Goal: Task Accomplishment & Management: Complete application form

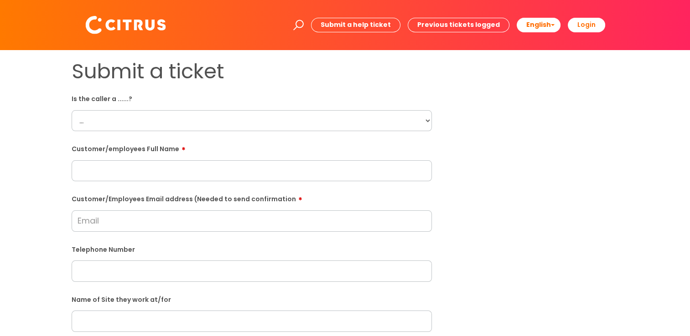
click at [162, 120] on select "... Citrus Customer Citrus Employee [DEMOGRAPHIC_DATA] Supplier" at bounding box center [252, 120] width 360 height 21
select select "Citrus Employee"
click at [72, 110] on select "... Citrus Customer Citrus Employee [DEMOGRAPHIC_DATA] Supplier" at bounding box center [252, 120] width 360 height 21
click at [98, 173] on input "text" at bounding box center [252, 170] width 360 height 21
click at [104, 166] on input "text" at bounding box center [252, 170] width 360 height 21
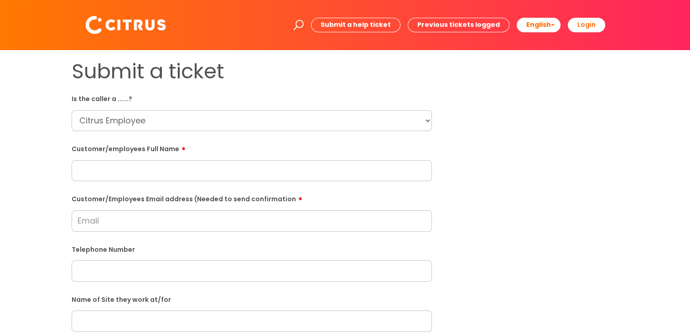
paste input "[PERSON_NAME]"
type input "[PERSON_NAME]"
click at [483, 254] on div "Submit a ticket Is the caller a ......? ... Citrus Customer Citrus Employee [DE…" at bounding box center [345, 321] width 561 height 525
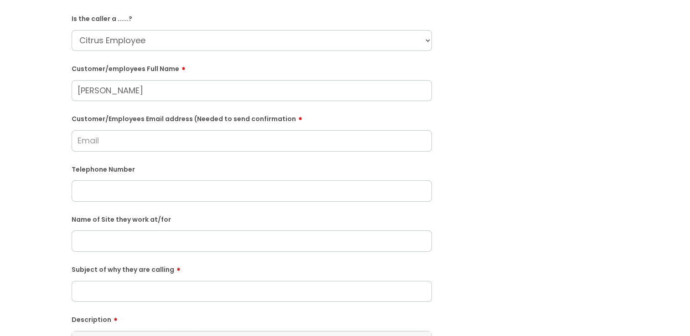
scroll to position [91, 0]
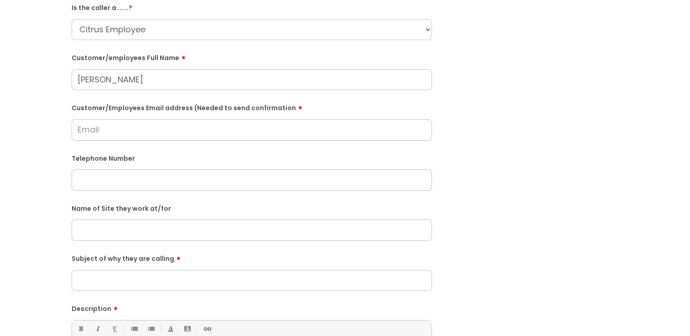
click at [97, 231] on input "text" at bounding box center [252, 230] width 360 height 21
click at [129, 278] on input "Subject of why they are calling" at bounding box center [252, 280] width 360 height 21
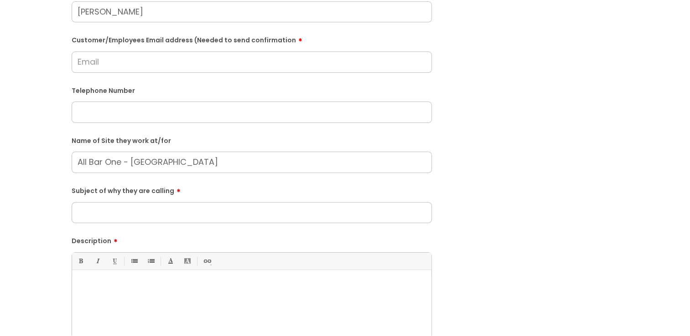
scroll to position [274, 0]
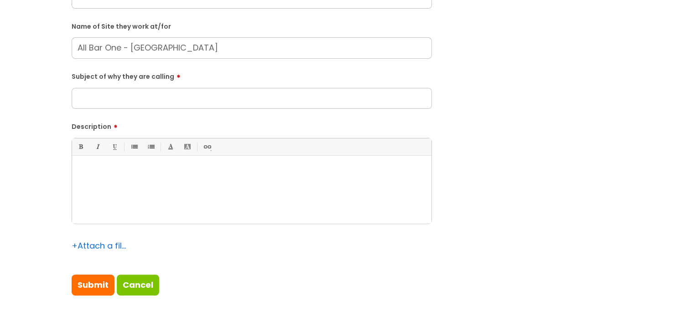
click at [176, 54] on input "All Bar One - [GEOGRAPHIC_DATA]" at bounding box center [252, 47] width 360 height 21
type input "All Bar One - [GEOGRAPHIC_DATA] - [GEOGRAPHIC_DATA]"
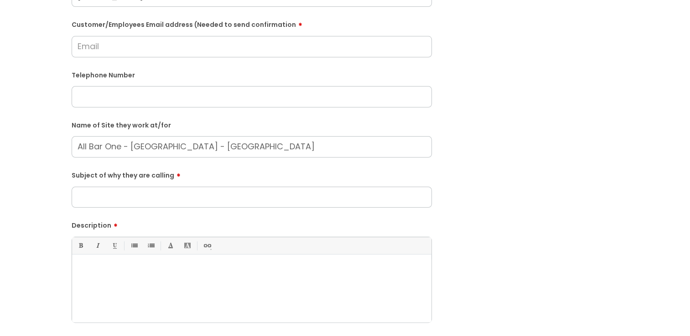
scroll to position [0, 0]
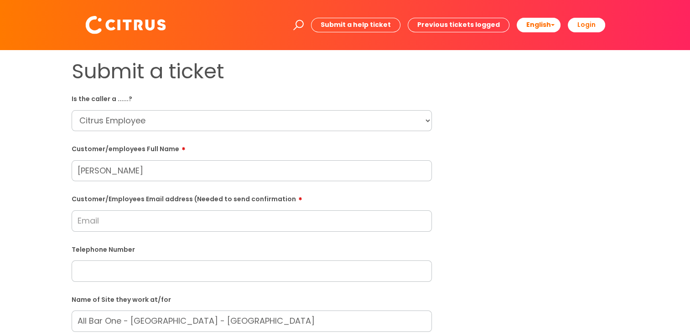
click at [95, 228] on input "Customer/Employees Email address (Needed to send confirmation" at bounding box center [252, 221] width 360 height 21
paste input "[EMAIL_ADDRESS][DOMAIN_NAME]"
type input "[EMAIL_ADDRESS][DOMAIN_NAME]"
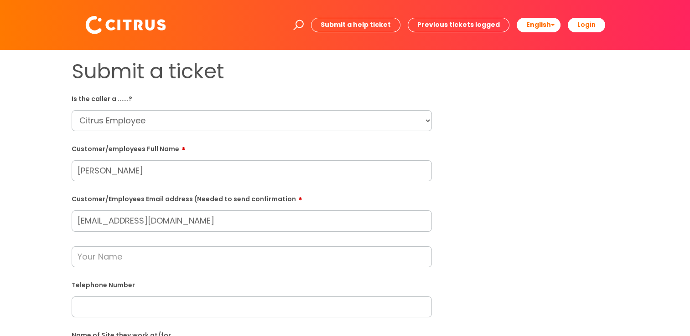
click at [91, 262] on input "text" at bounding box center [252, 257] width 360 height 21
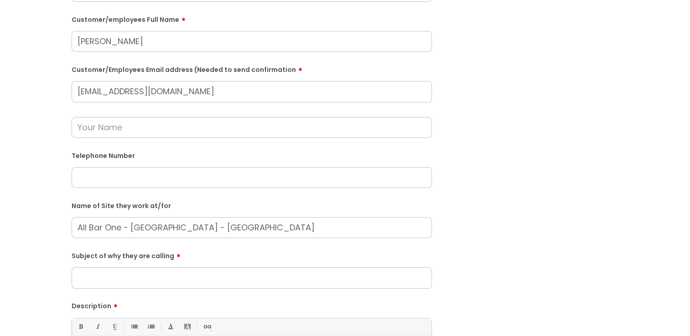
scroll to position [137, 0]
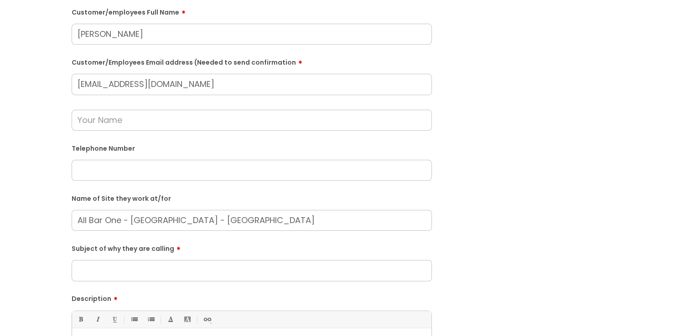
click at [81, 165] on input "text" at bounding box center [252, 170] width 360 height 21
paste input "07535639656"
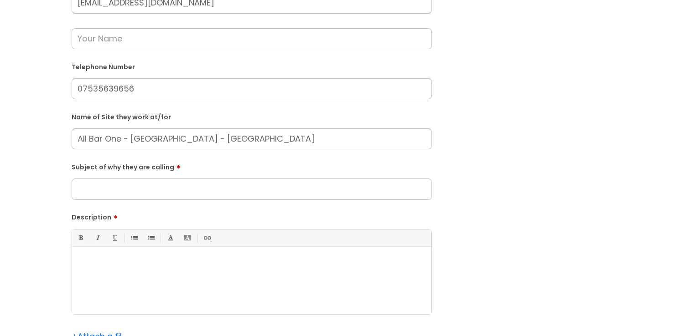
scroll to position [228, 0]
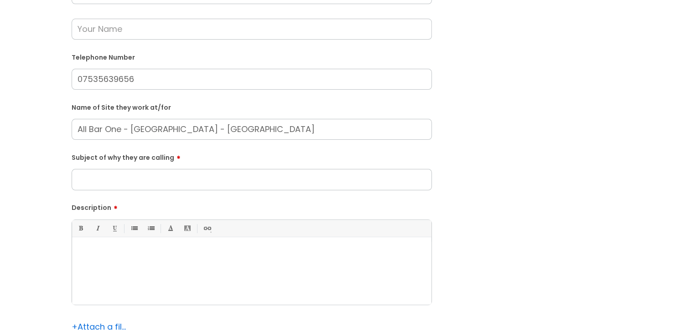
type input "07535639656"
click at [139, 258] on div at bounding box center [251, 273] width 359 height 63
click at [173, 280] on div at bounding box center [251, 273] width 359 height 63
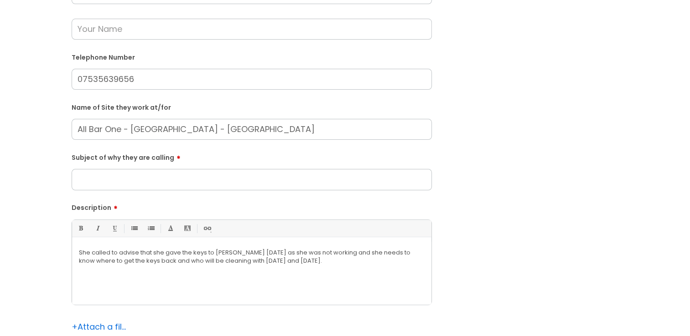
click at [110, 179] on input "Subject of why they are calling" at bounding box center [252, 179] width 360 height 21
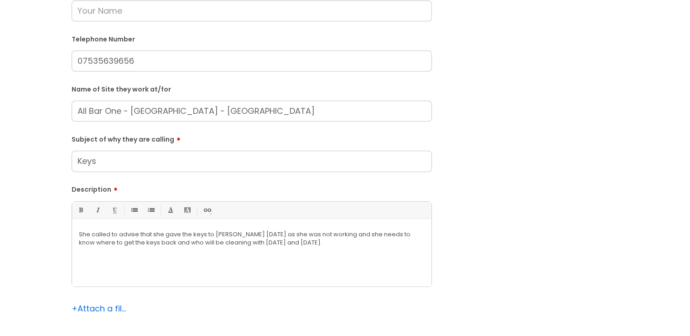
scroll to position [274, 0]
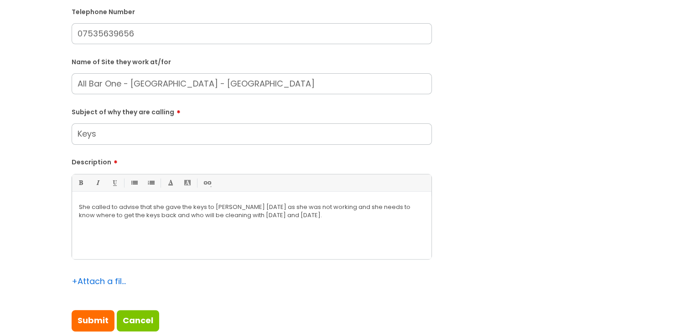
type input "Keys"
click at [250, 212] on p "She called to advise that she gave the keys to [PERSON_NAME] [DATE] as she was …" at bounding box center [252, 211] width 346 height 16
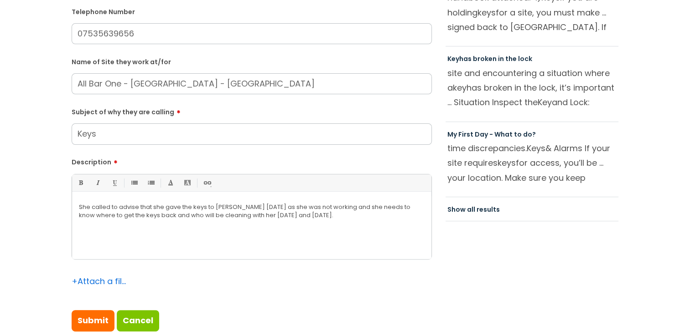
click at [347, 216] on p "She called to advise that she gave the keys to [PERSON_NAME] [DATE] as she was …" at bounding box center [252, 211] width 346 height 16
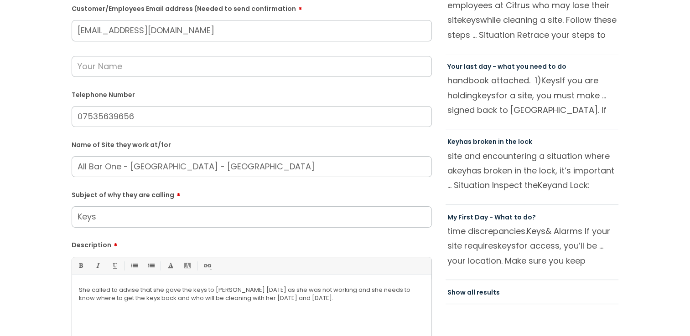
scroll to position [91, 0]
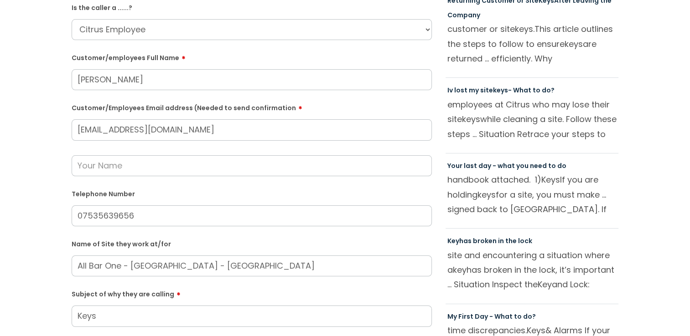
click at [136, 165] on input "text" at bounding box center [252, 165] width 360 height 21
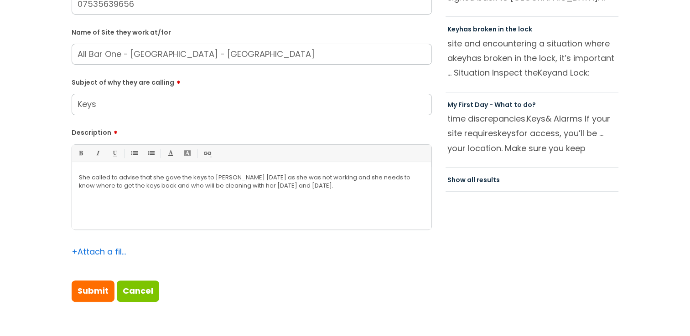
scroll to position [319, 0]
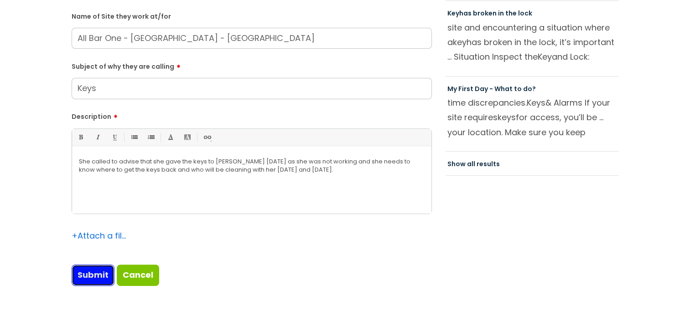
click at [82, 270] on input "Submit" at bounding box center [93, 275] width 43 height 21
type input "Please Wait..."
